Goal: Task Accomplishment & Management: Use online tool/utility

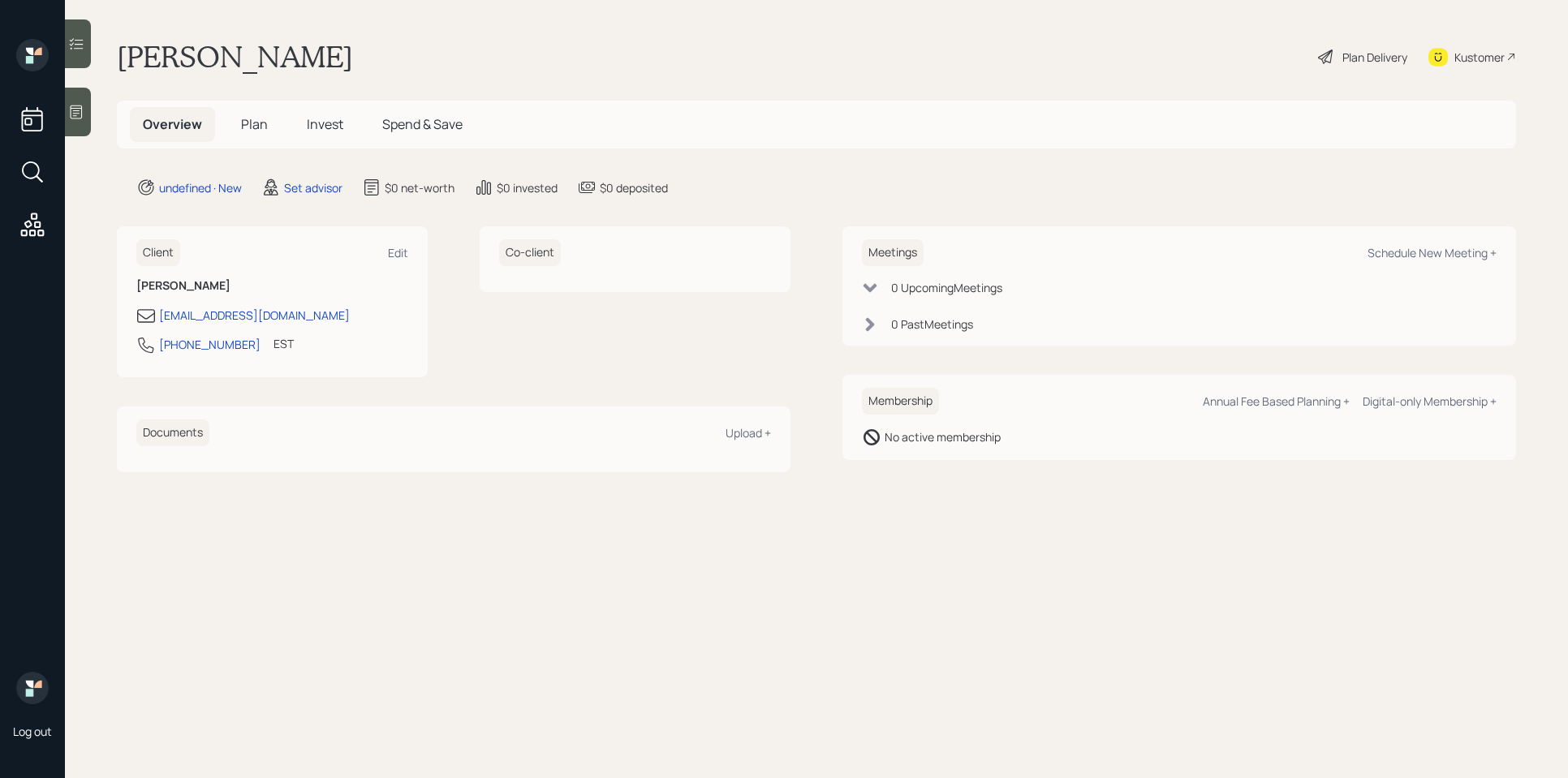
click at [80, 112] on icon at bounding box center [76, 112] width 16 height 16
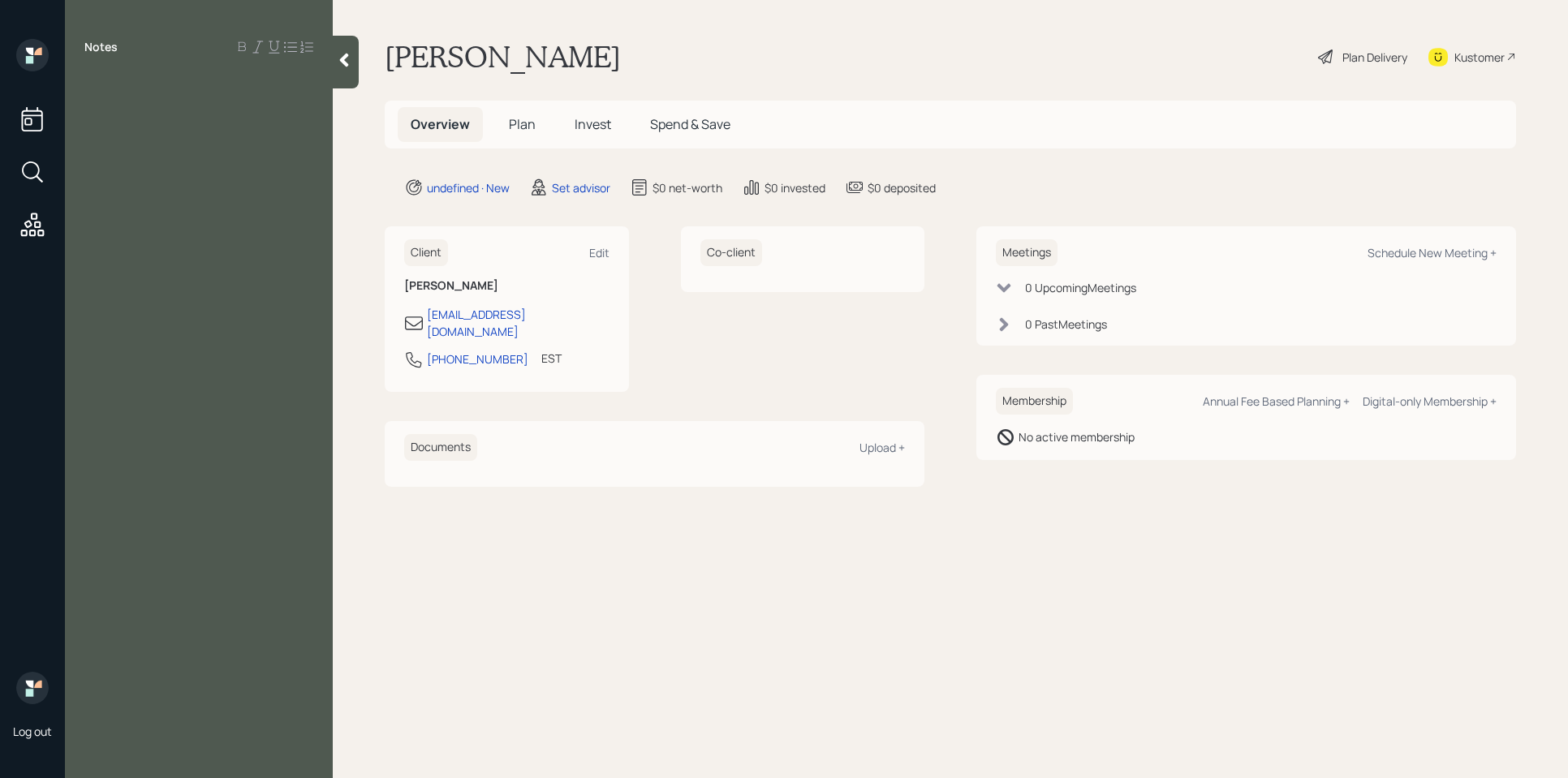
click at [103, 84] on div at bounding box center [199, 84] width 229 height 18
click at [103, 85] on span "Age" at bounding box center [96, 84] width 23 height 18
click at [150, 82] on div "Ag 52e" at bounding box center [199, 84] width 229 height 18
click at [97, 92] on span "Ag 52" at bounding box center [101, 84] width 33 height 18
click at [154, 98] on div at bounding box center [199, 102] width 229 height 18
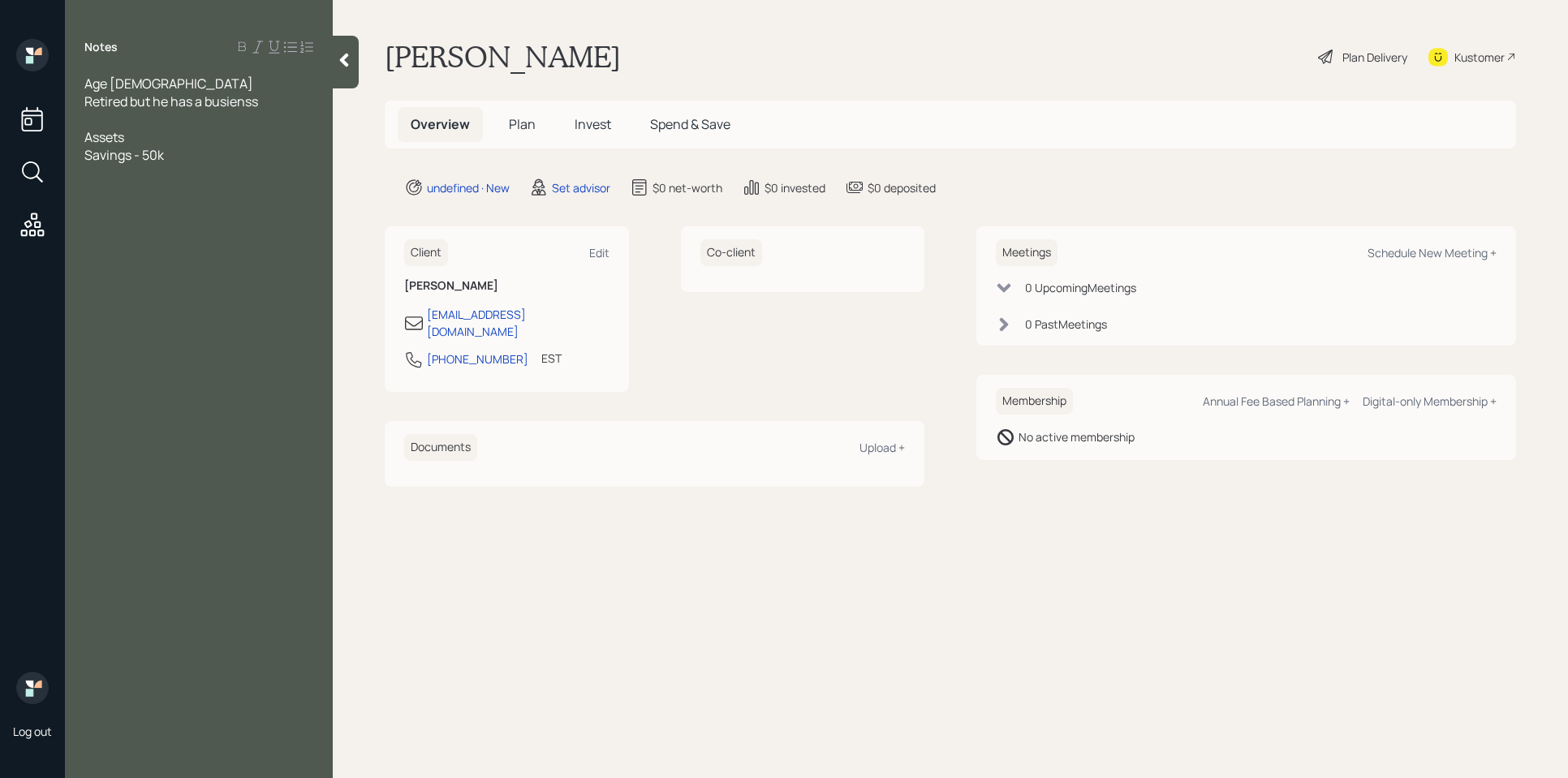
click at [133, 156] on span "Savings - 50k" at bounding box center [124, 155] width 79 height 18
click at [147, 155] on div "Savings" at bounding box center [199, 155] width 229 height 18
click at [226, 166] on div "Stocks/ETFs- 50k" at bounding box center [199, 173] width 229 height 18
click at [198, 209] on span "does not know howto be in market so wants someone doing it for him" at bounding box center [194, 217] width 219 height 35
click at [189, 197] on div at bounding box center [199, 191] width 229 height 18
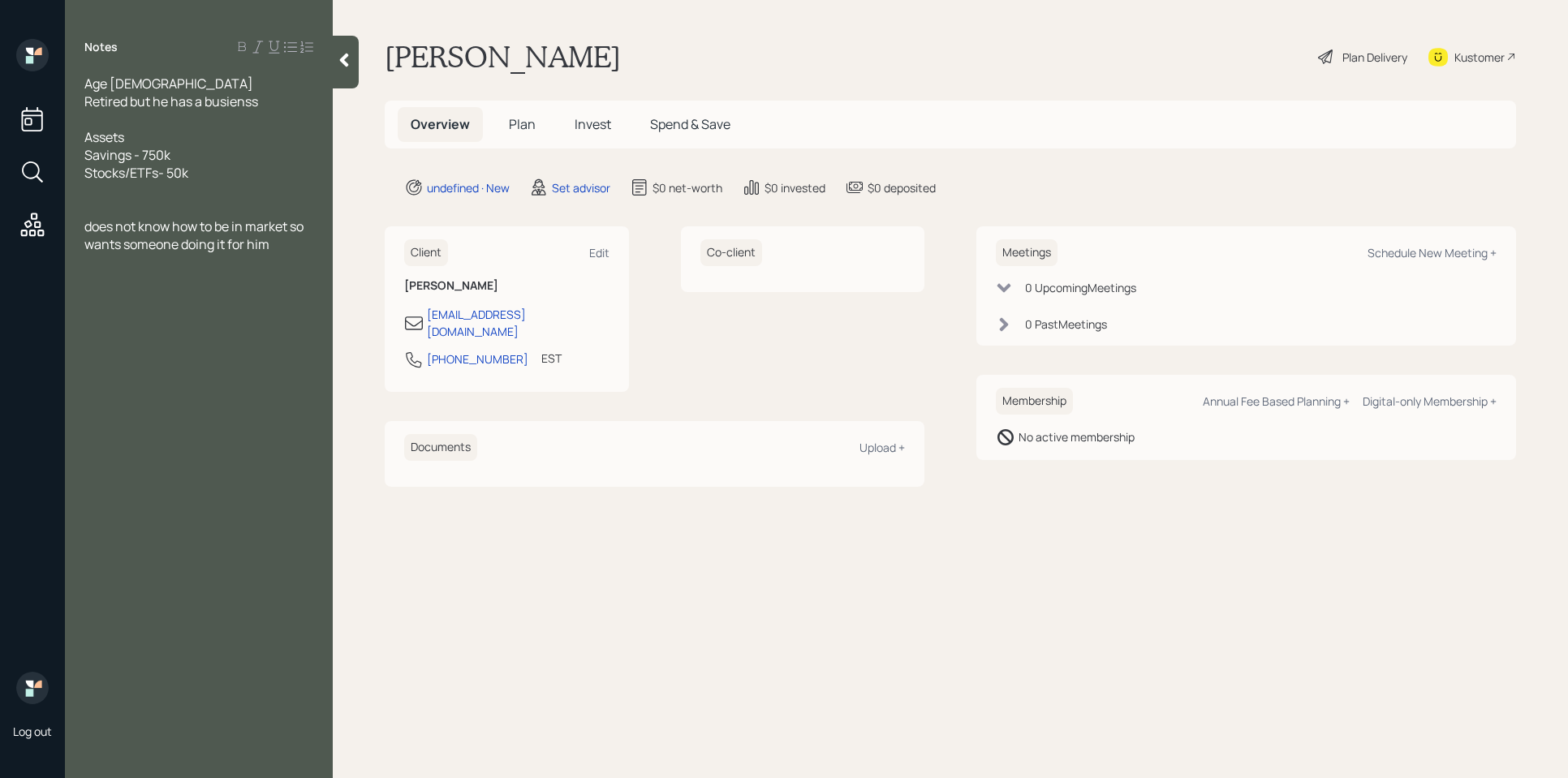
click at [164, 270] on div "Notes Age [DEMOGRAPHIC_DATA] Retired but he has a busienss Assets Savings - 750…" at bounding box center [199, 398] width 268 height 720
click at [180, 194] on div at bounding box center [199, 191] width 229 height 18
click at [141, 121] on div at bounding box center [199, 119] width 229 height 18
click at [230, 159] on div "Savings - 750k" at bounding box center [199, 155] width 229 height 18
drag, startPoint x: 185, startPoint y: 197, endPoint x: 224, endPoint y: 190, distance: 39.6
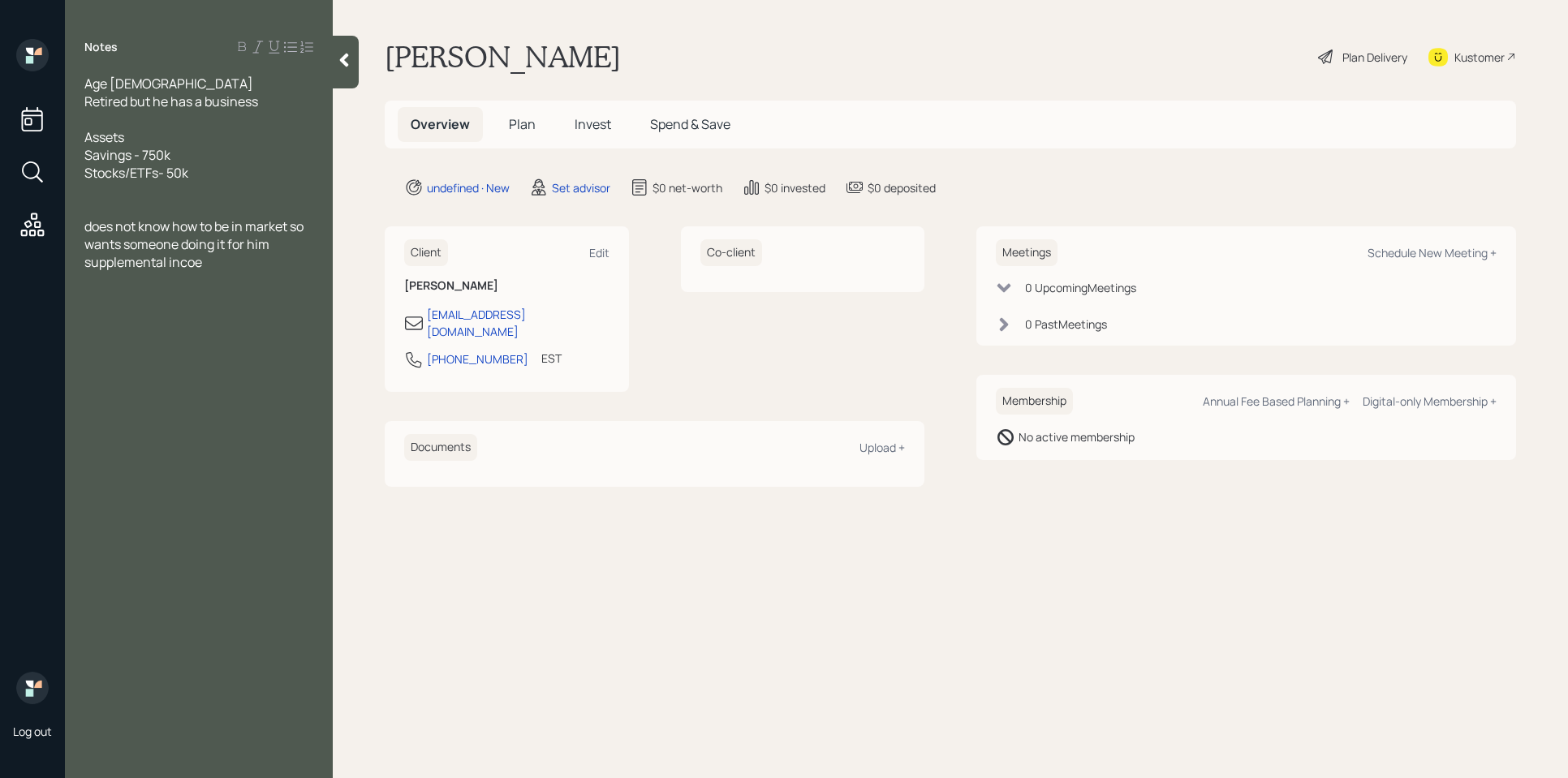
click at [185, 196] on div at bounding box center [199, 191] width 229 height 18
click at [270, 193] on div at bounding box center [199, 191] width 229 height 18
click at [212, 177] on div "Stocks/ETFs- 50k" at bounding box center [199, 173] width 229 height 18
click at [224, 196] on div at bounding box center [199, 191] width 229 height 18
click at [155, 211] on div at bounding box center [199, 208] width 229 height 18
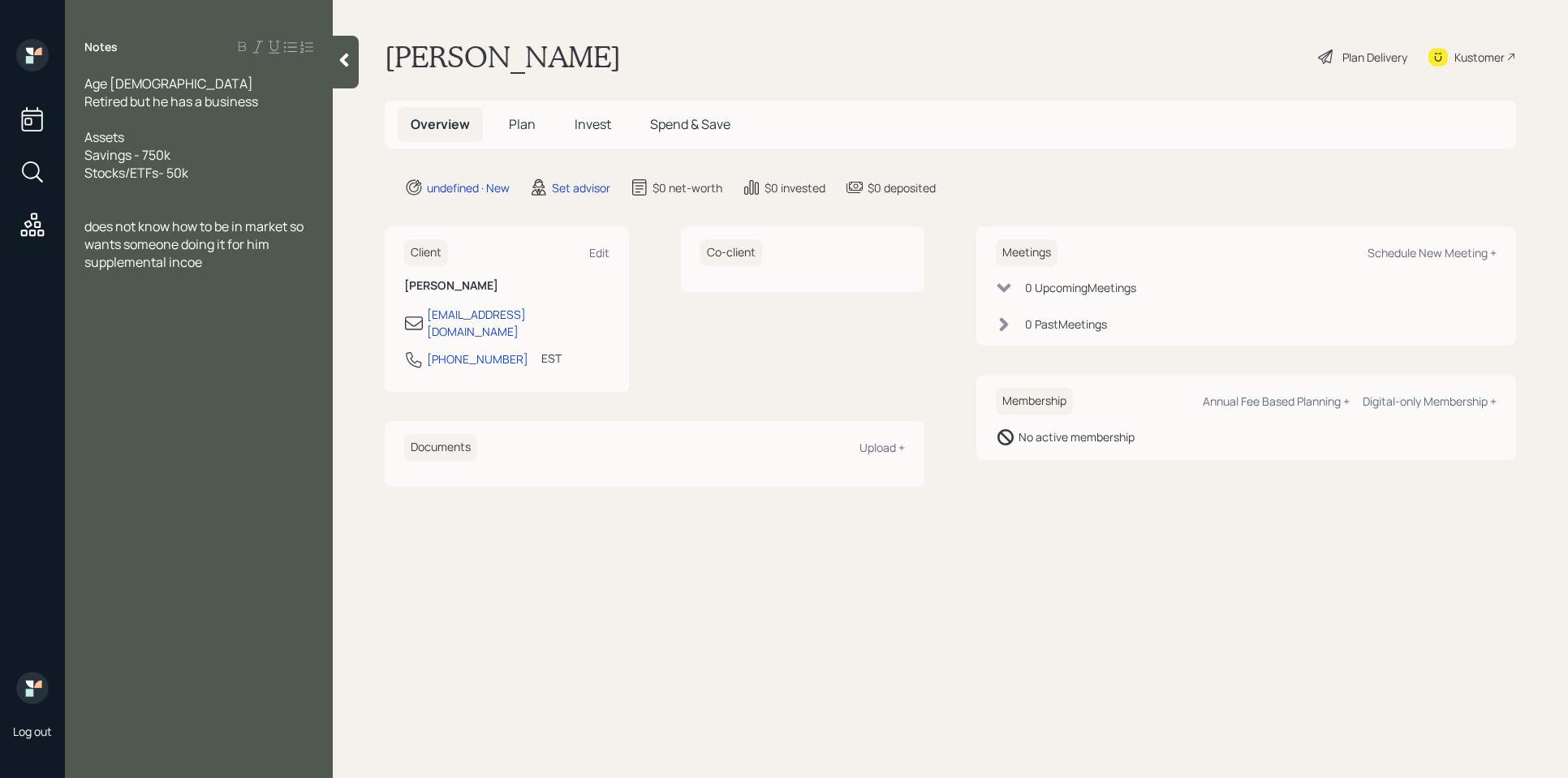
click at [94, 206] on div at bounding box center [199, 208] width 229 height 18
click at [111, 200] on div at bounding box center [199, 208] width 229 height 18
click at [105, 200] on div at bounding box center [199, 208] width 229 height 18
click at [117, 120] on div at bounding box center [199, 119] width 229 height 18
click at [160, 217] on div "pension -" at bounding box center [199, 226] width 229 height 18
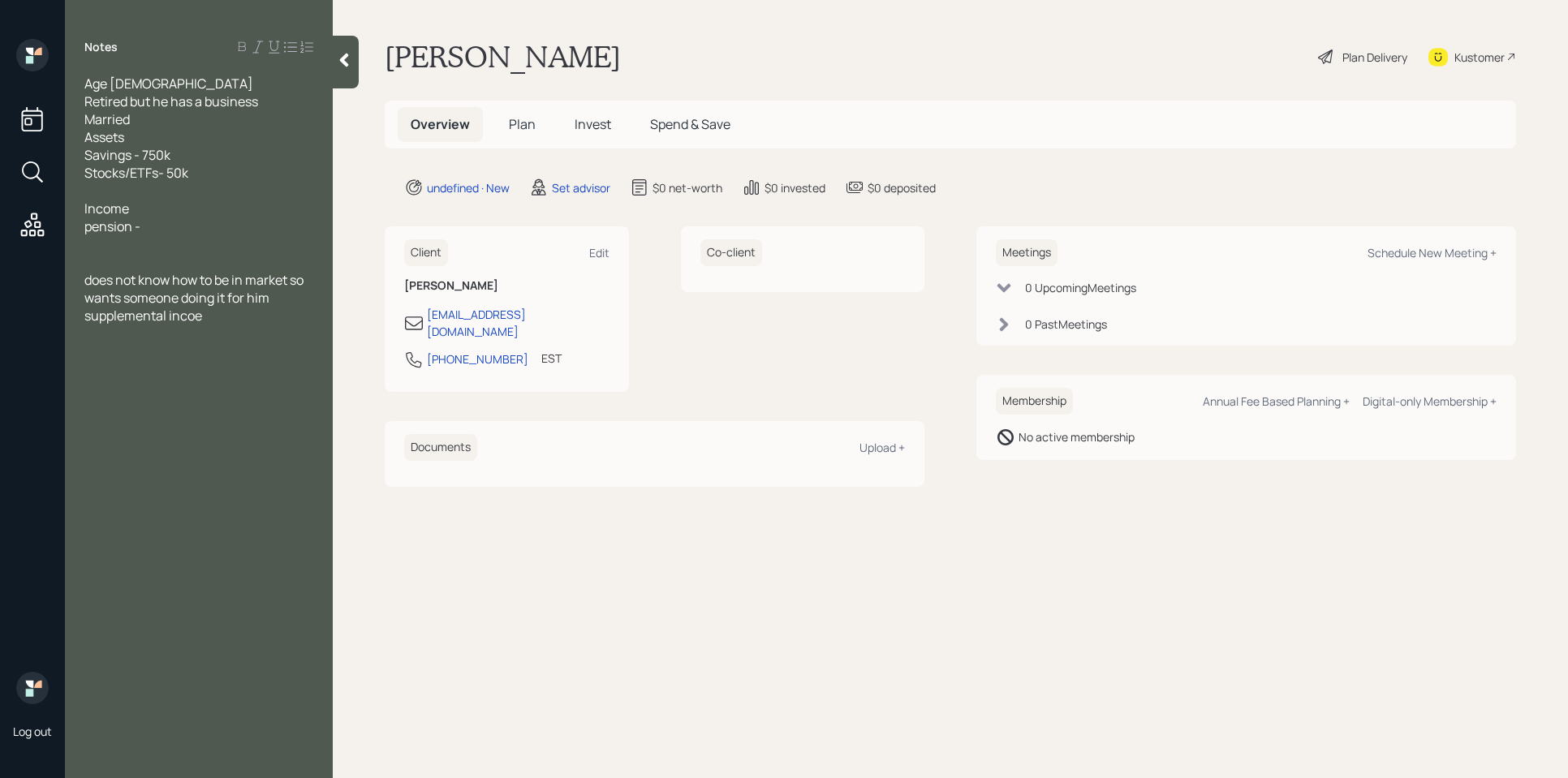
click at [162, 229] on div "pension -" at bounding box center [199, 226] width 229 height 18
click at [153, 259] on div at bounding box center [199, 262] width 229 height 18
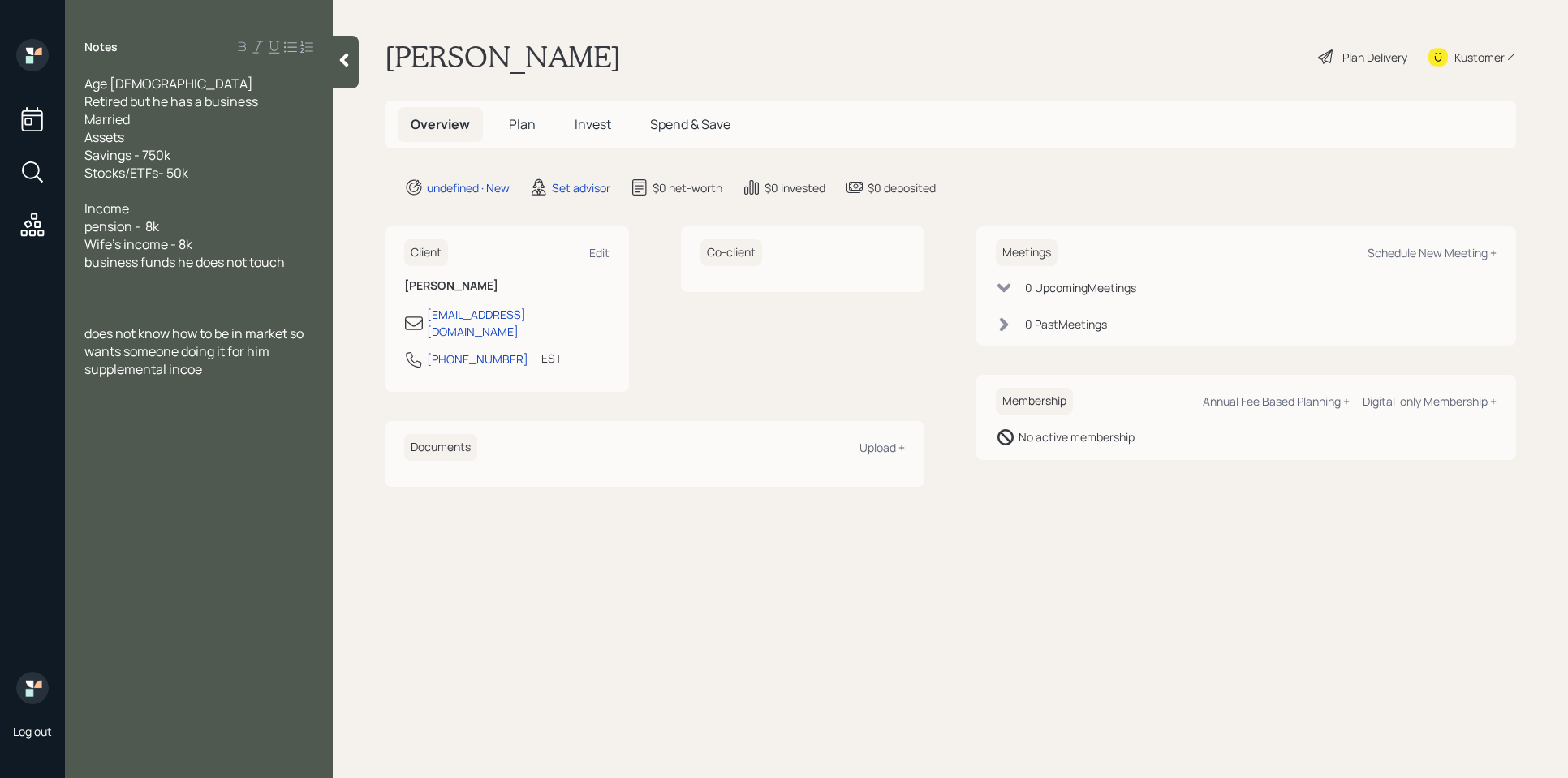
click at [137, 310] on div at bounding box center [199, 315] width 229 height 18
click at [281, 374] on div "supplemental incoe" at bounding box center [199, 369] width 229 height 18
click at [306, 274] on div at bounding box center [199, 280] width 229 height 18
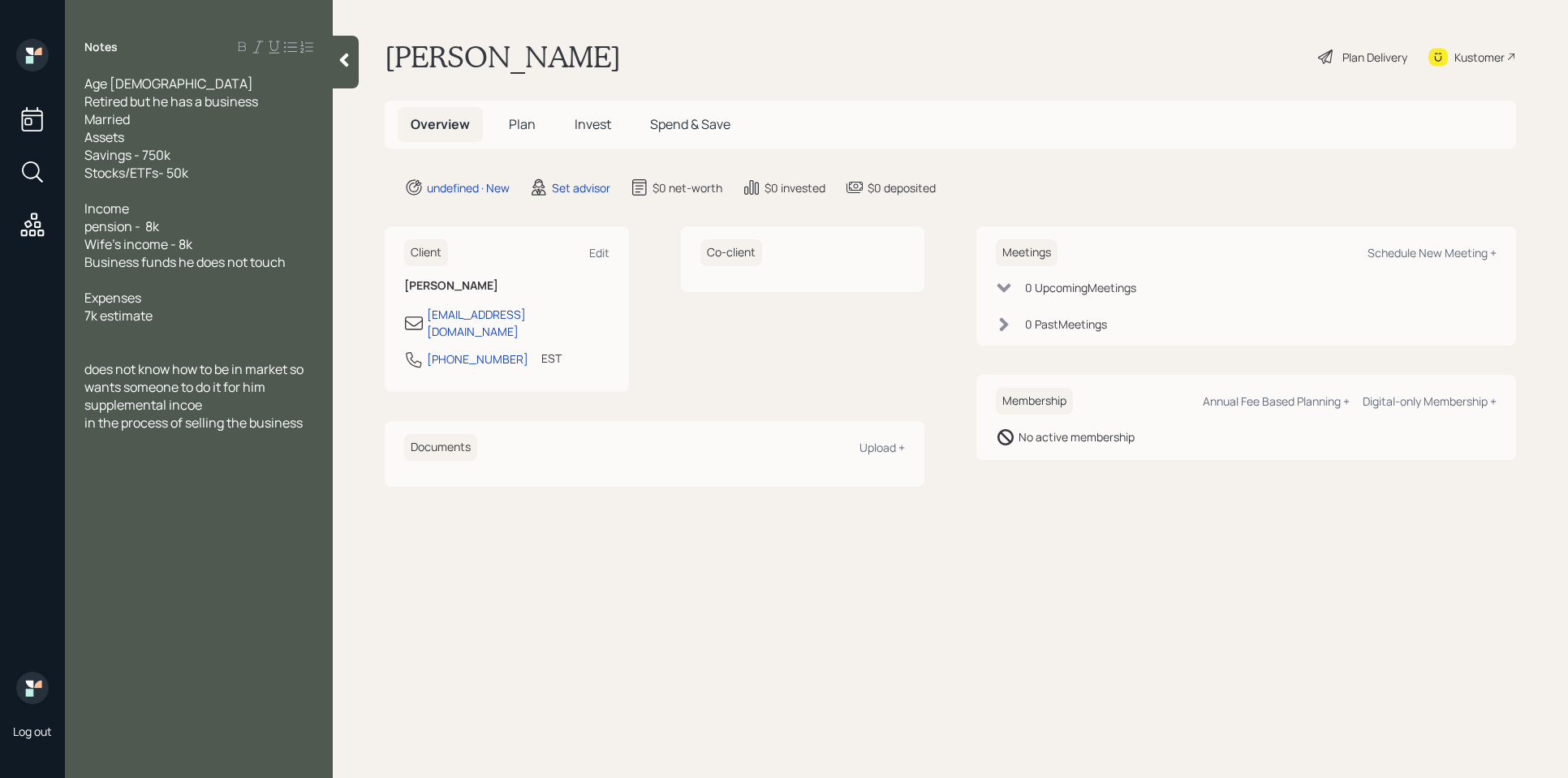
click at [314, 430] on div "Age [DEMOGRAPHIC_DATA] Retired but he has a business Married Assets Savings - 7…" at bounding box center [199, 262] width 268 height 375
click at [241, 408] on div "supplemental income" at bounding box center [199, 405] width 229 height 18
click at [1074, 679] on main "[PERSON_NAME] Plan Delivery Kustomer Overview Plan Invest Spend & Save undefine…" at bounding box center [950, 389] width 1235 height 778
click at [312, 449] on div "in the process of selling the business" at bounding box center [199, 441] width 229 height 18
click at [159, 467] on span "Investment uitability" at bounding box center [146, 458] width 123 height 18
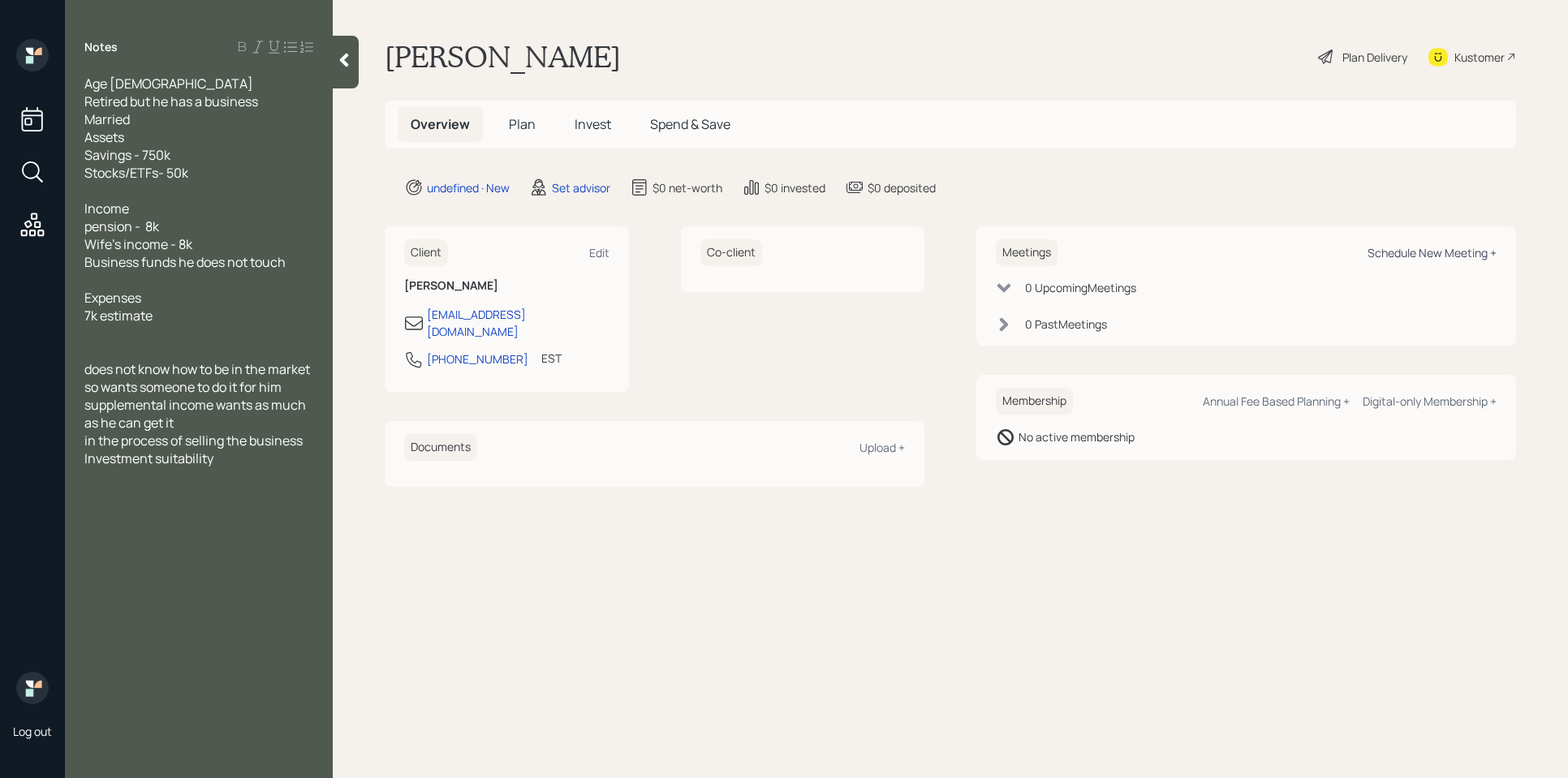
click at [1412, 256] on div "Schedule New Meeting +" at bounding box center [1432, 253] width 129 height 15
select select "round-[PERSON_NAME]"
